Goal: Information Seeking & Learning: Learn about a topic

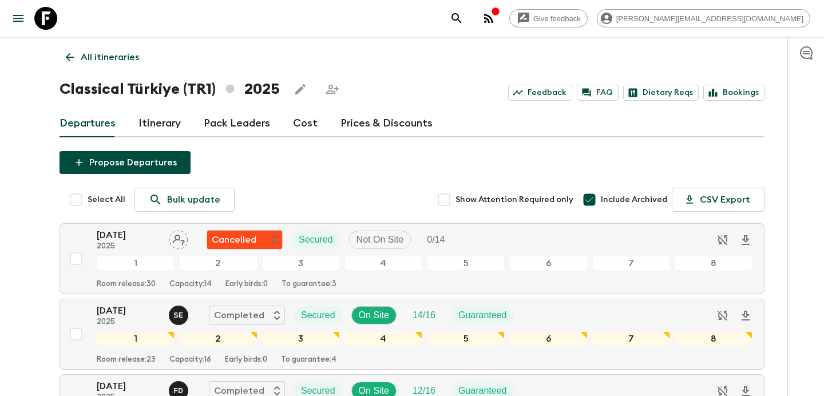
click at [295, 126] on link "Cost" at bounding box center [305, 123] width 25 height 27
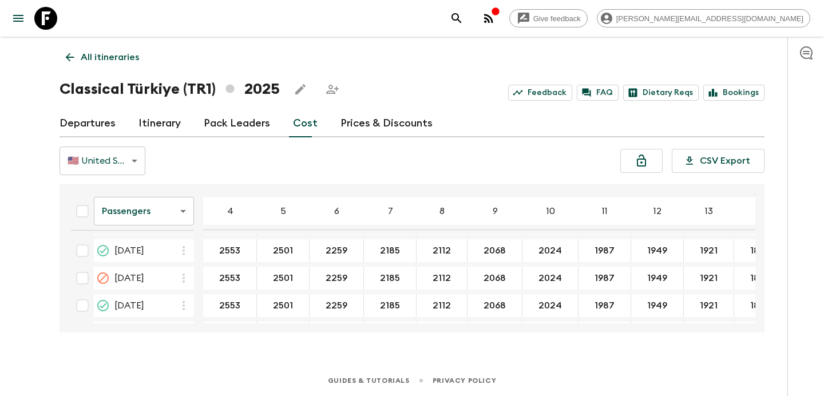
scroll to position [798, 0]
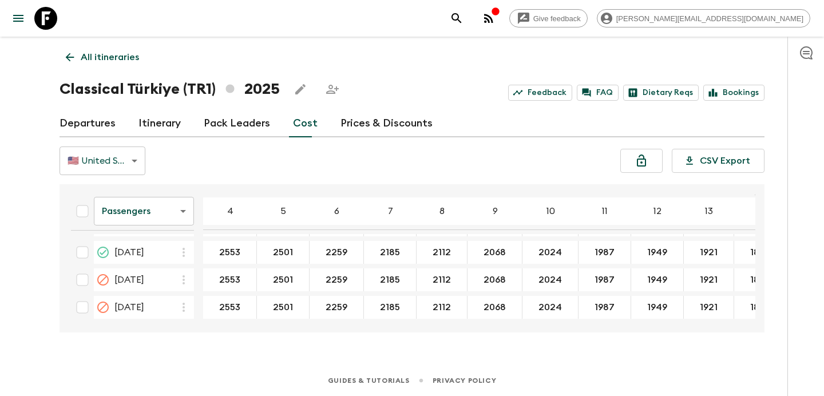
click at [128, 48] on link "All itineraries" at bounding box center [102, 57] width 86 height 23
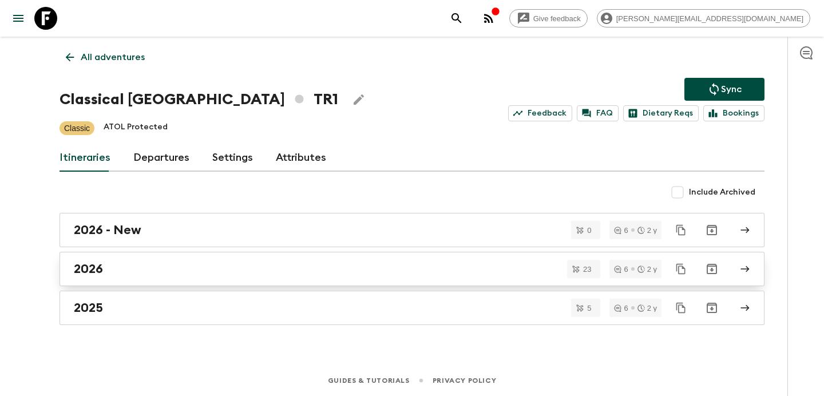
click at [262, 273] on div "2026" at bounding box center [401, 268] width 654 height 15
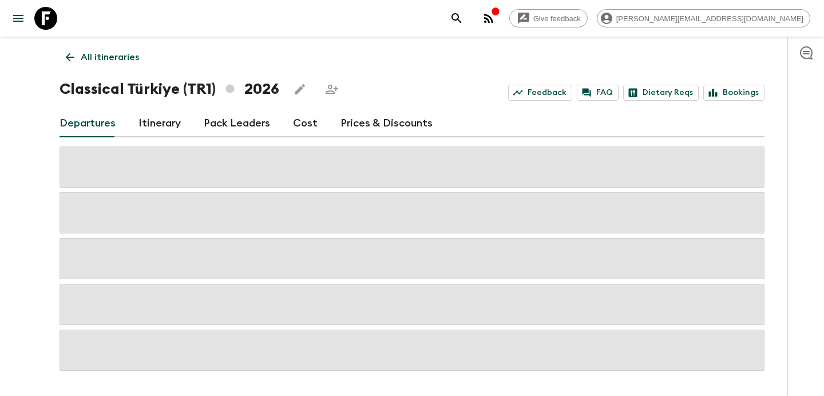
click at [298, 124] on link "Cost" at bounding box center [305, 123] width 25 height 27
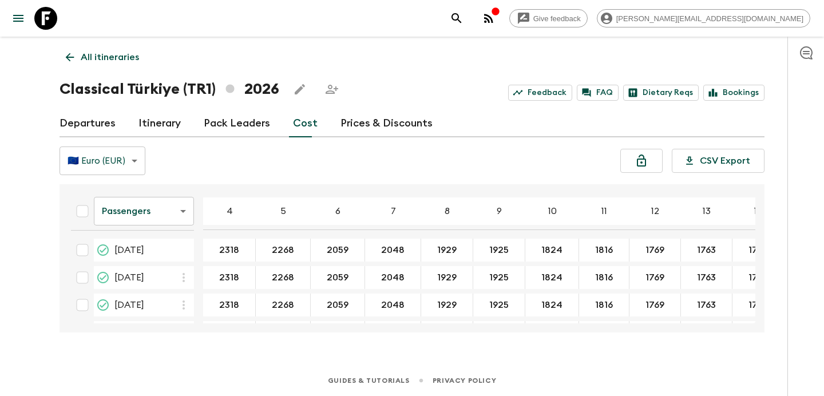
click at [101, 52] on p "All itineraries" at bounding box center [110, 57] width 58 height 14
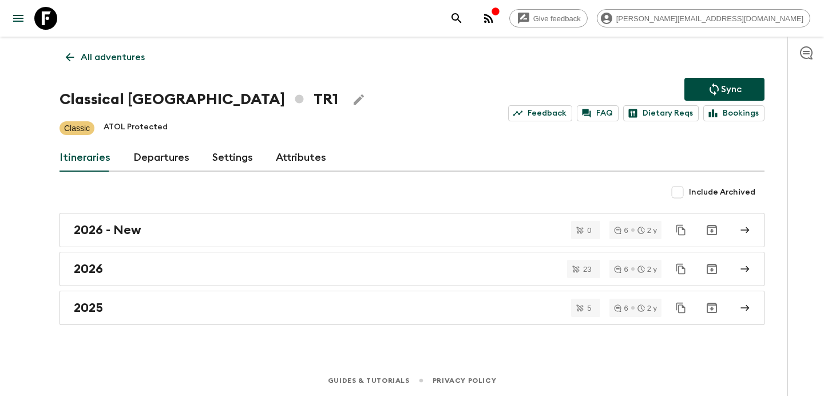
click at [495, 19] on icon "button" at bounding box center [489, 18] width 14 height 14
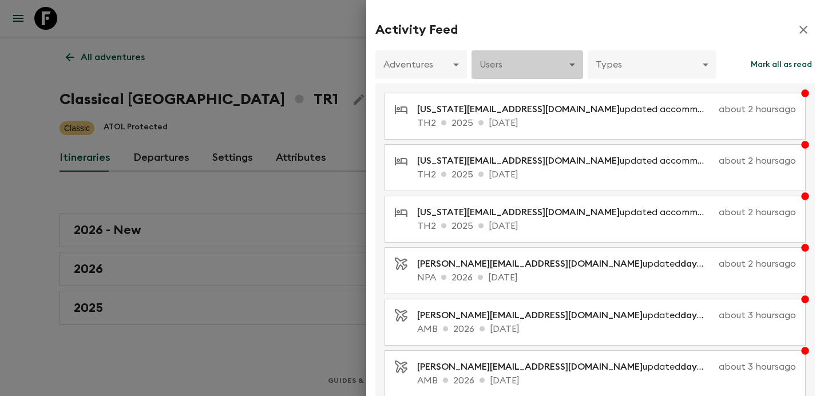
click at [548, 71] on body "Give feedback [PERSON_NAME][EMAIL_ADDRESS][DOMAIN_NAME] All adventures Classica…" at bounding box center [412, 198] width 824 height 396
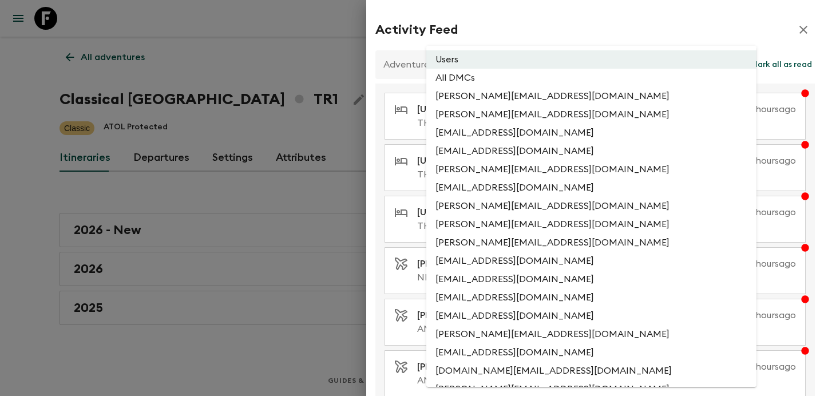
click at [542, 83] on li "All DMCs" at bounding box center [591, 78] width 330 height 18
type input "EXTERNAL_ONLY"
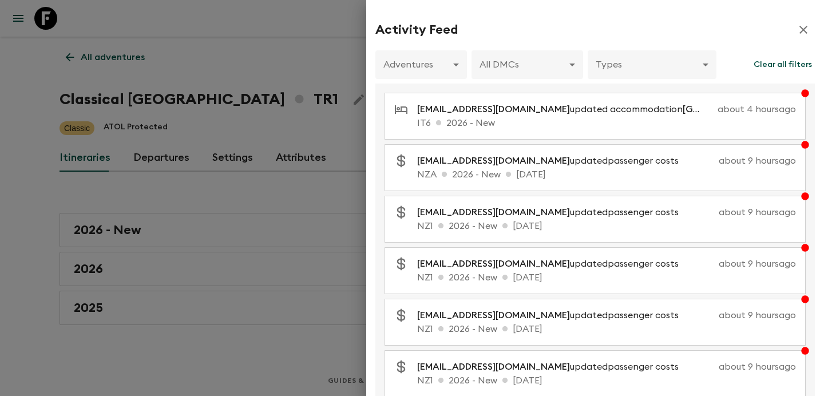
click at [331, 125] on div at bounding box center [412, 198] width 824 height 396
